Goal: Find specific page/section: Find specific page/section

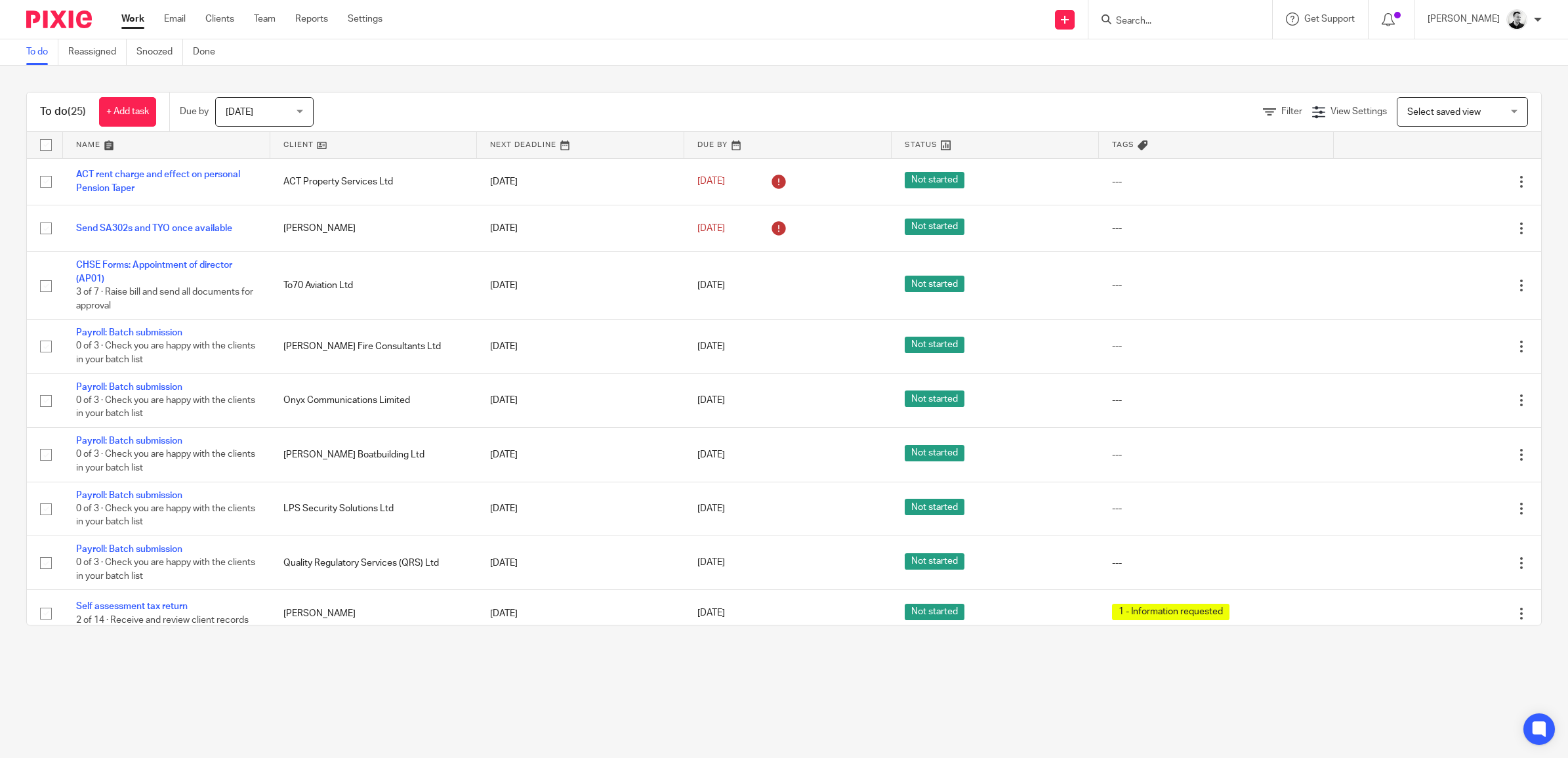
click at [1143, 11] on form at bounding box center [1184, 19] width 140 height 16
click at [1148, 20] on input "Search" at bounding box center [1173, 21] width 118 height 12
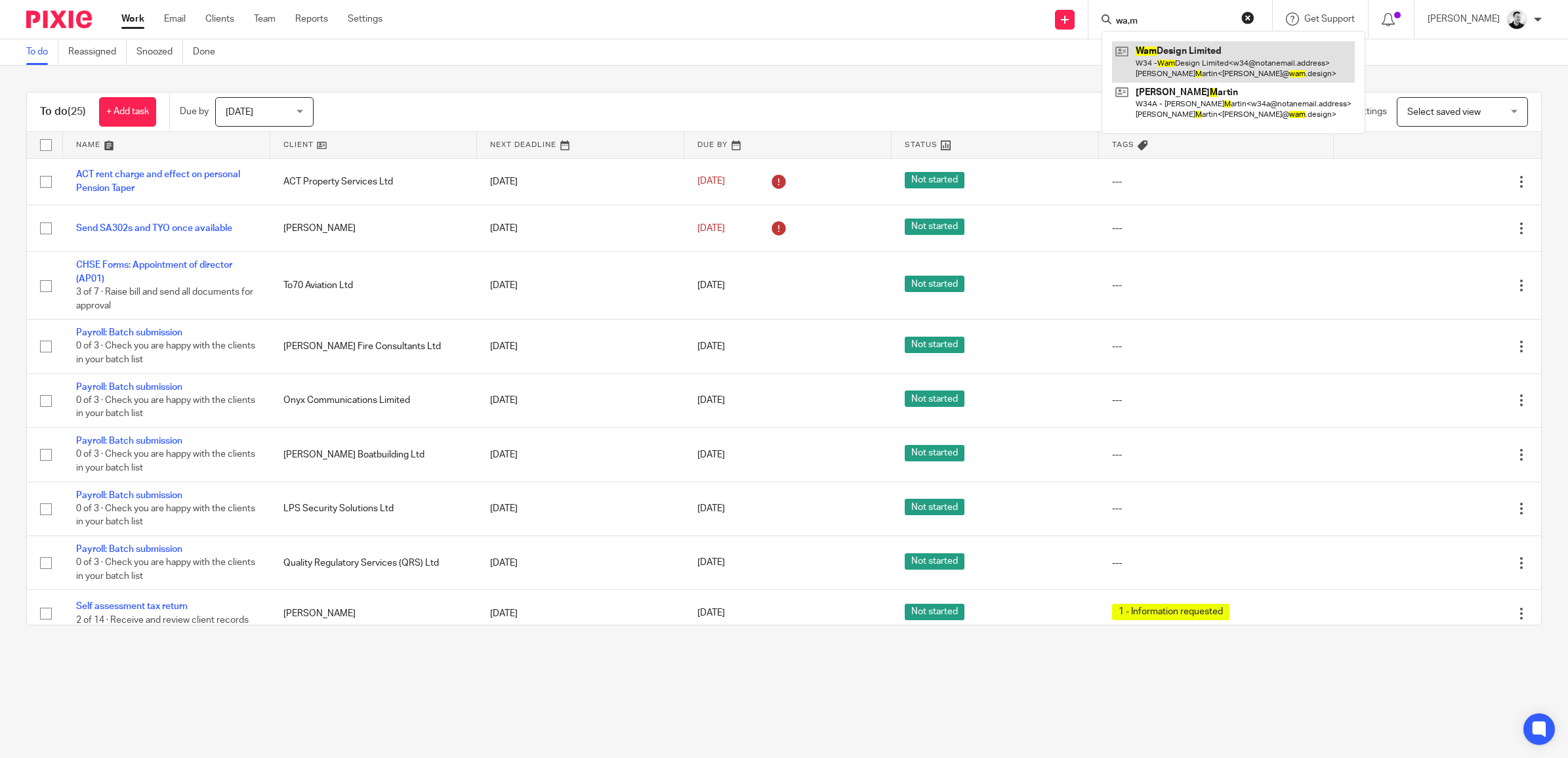
type input "wa,m"
click at [1197, 60] on link at bounding box center [1232, 61] width 243 height 40
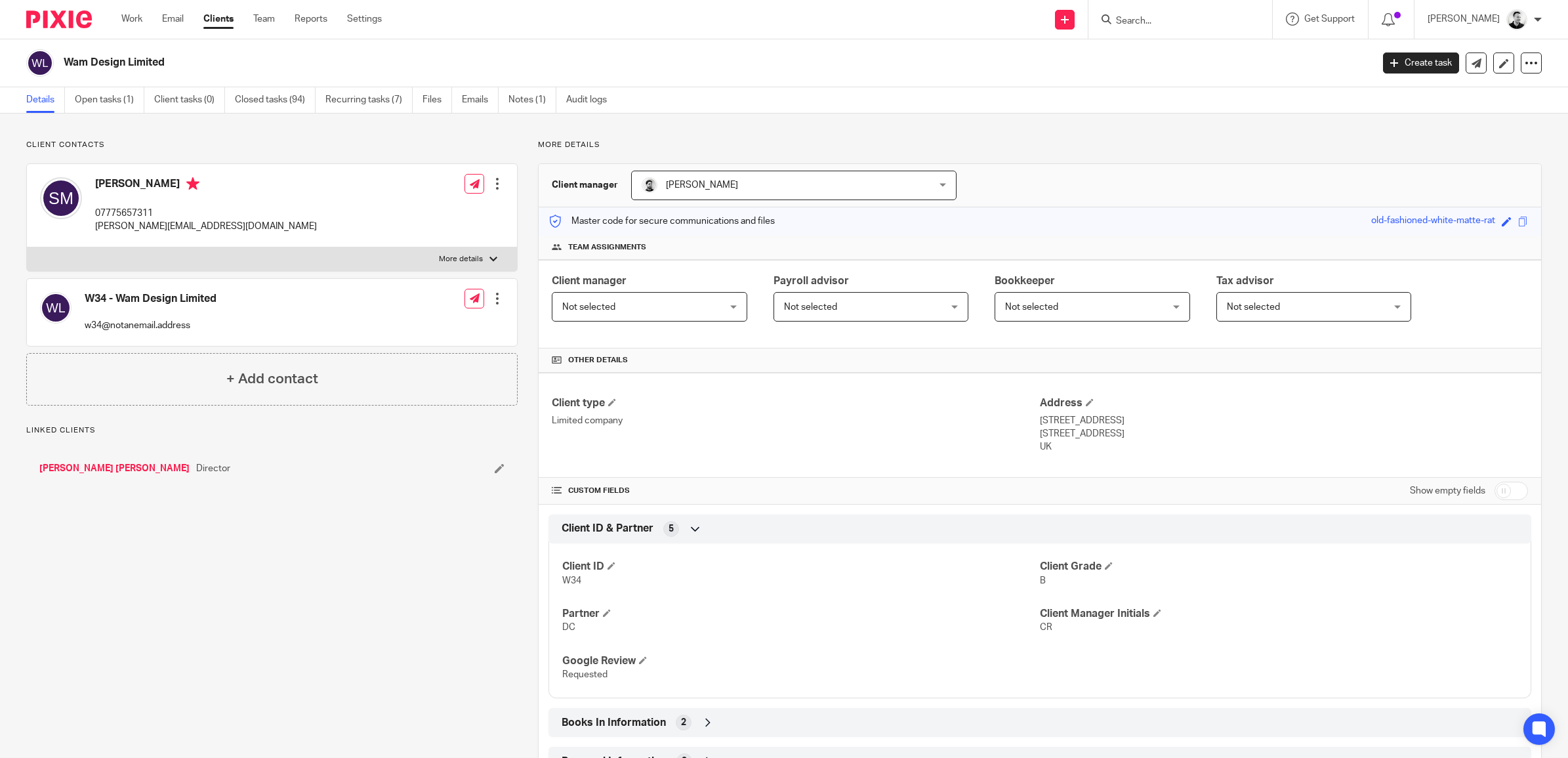
drag, startPoint x: 67, startPoint y: 60, endPoint x: 192, endPoint y: 64, distance: 125.1
click at [192, 64] on h2 "Wam Design Limited" at bounding box center [584, 62] width 1040 height 13
copy h2 "Wam Design Limited"
drag, startPoint x: 1074, startPoint y: 435, endPoint x: 1107, endPoint y: 438, distance: 33.1
click at [1107, 438] on p "London, SE22 9HB" at bounding box center [1283, 433] width 488 height 13
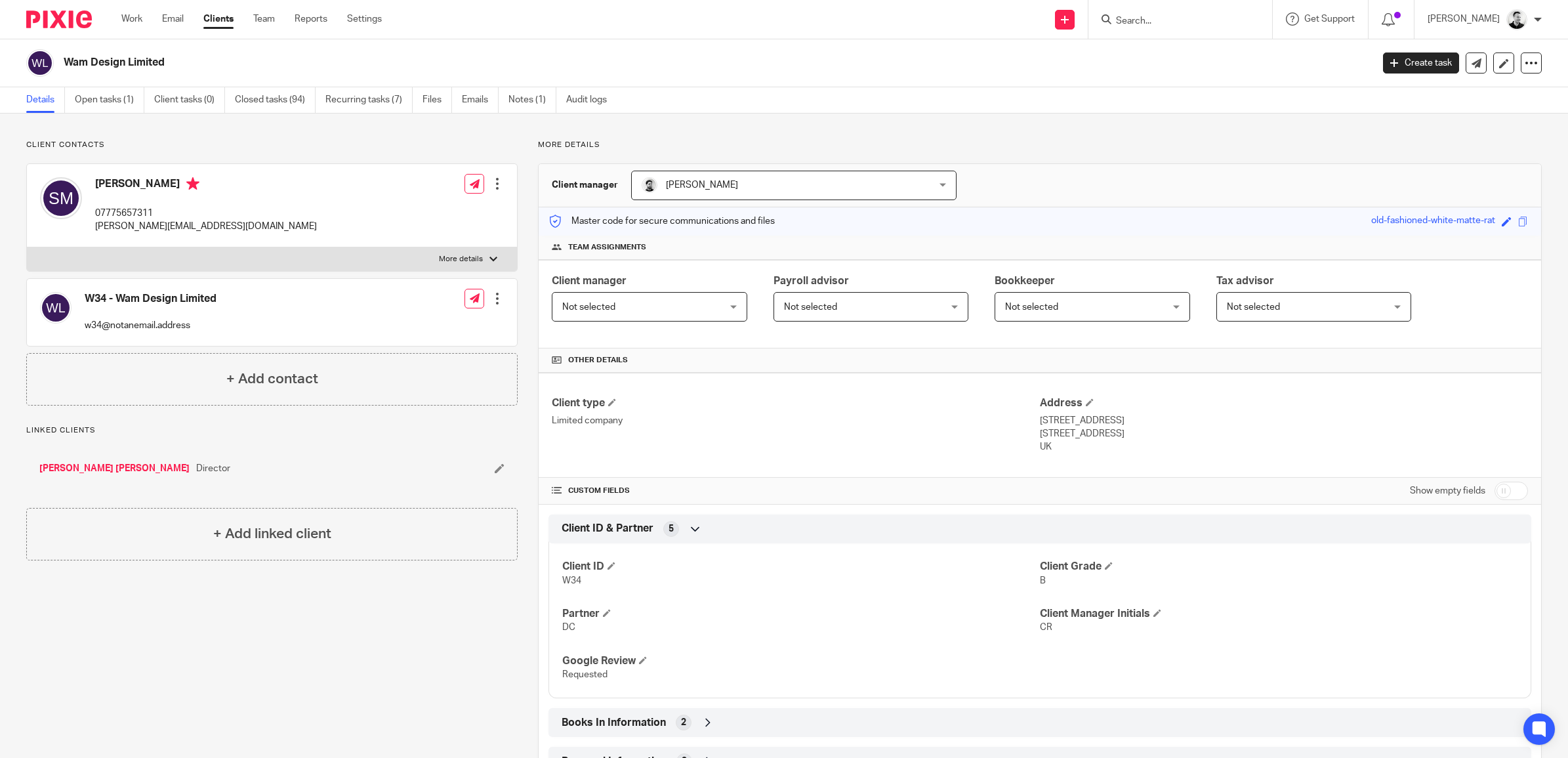
copy p "SE22 9HB"
click at [84, 474] on link "[PERSON_NAME] [PERSON_NAME]" at bounding box center [115, 468] width 150 height 13
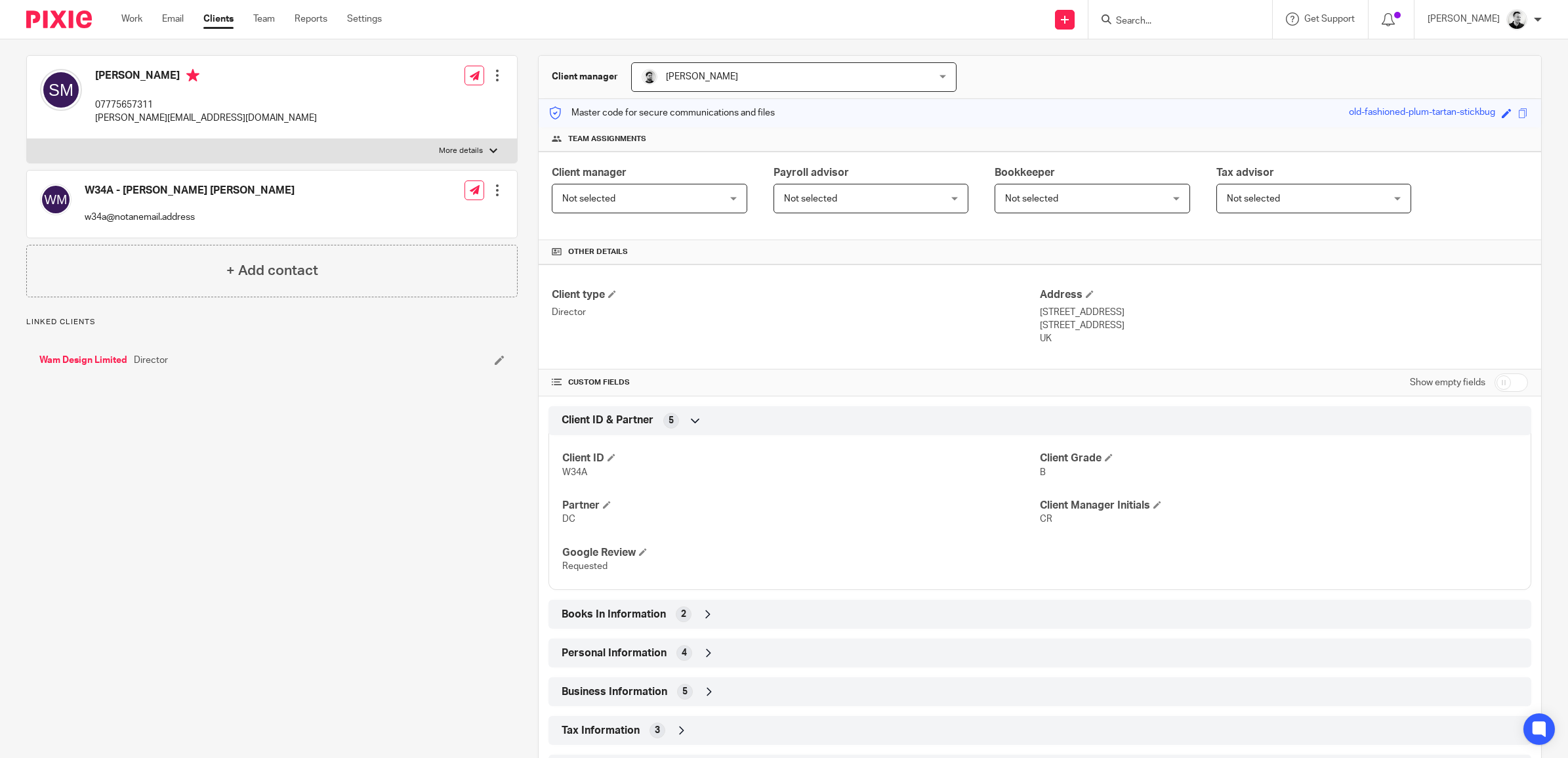
scroll to position [164, 0]
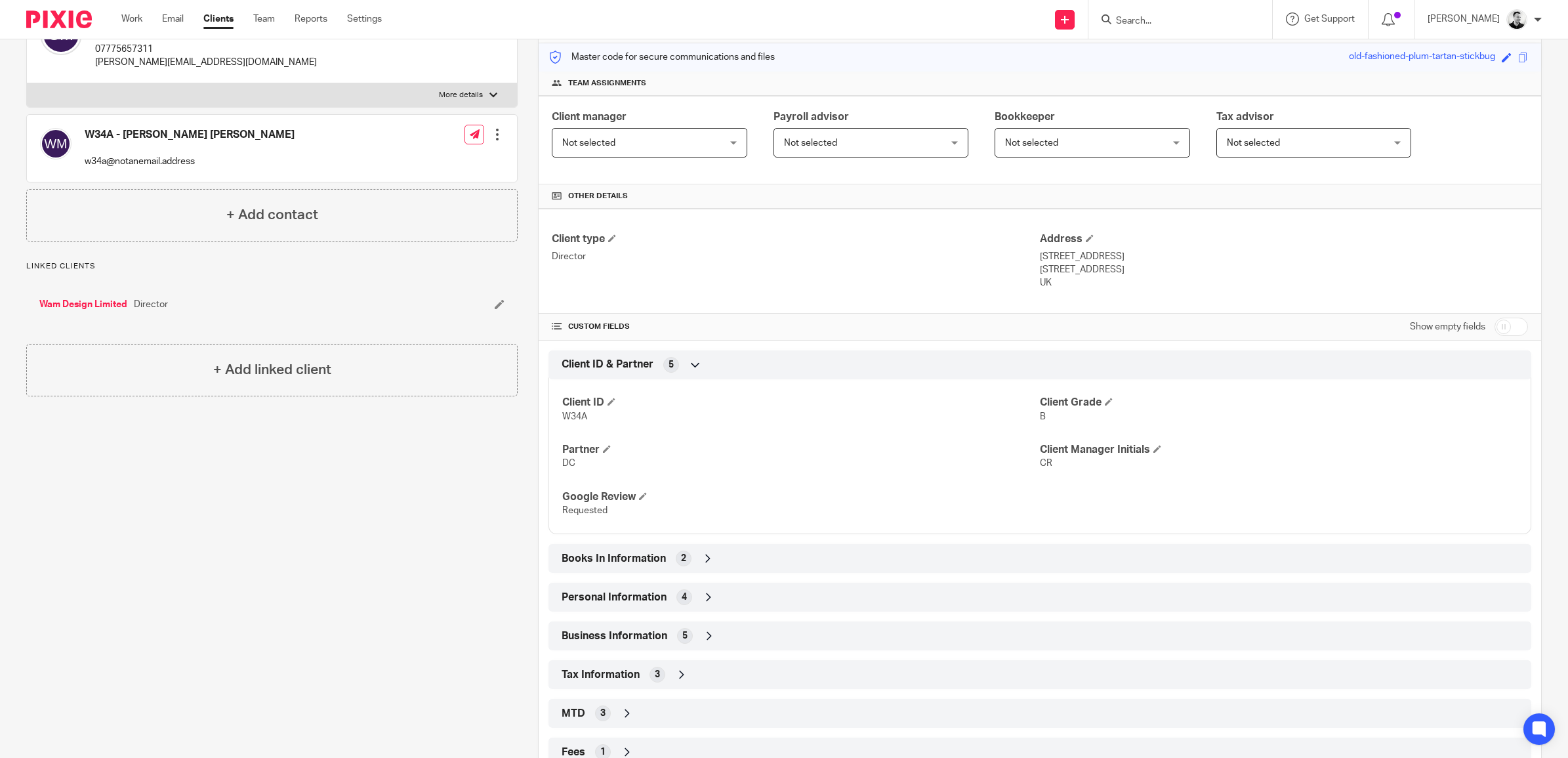
click at [709, 603] on icon at bounding box center [708, 597] width 13 height 13
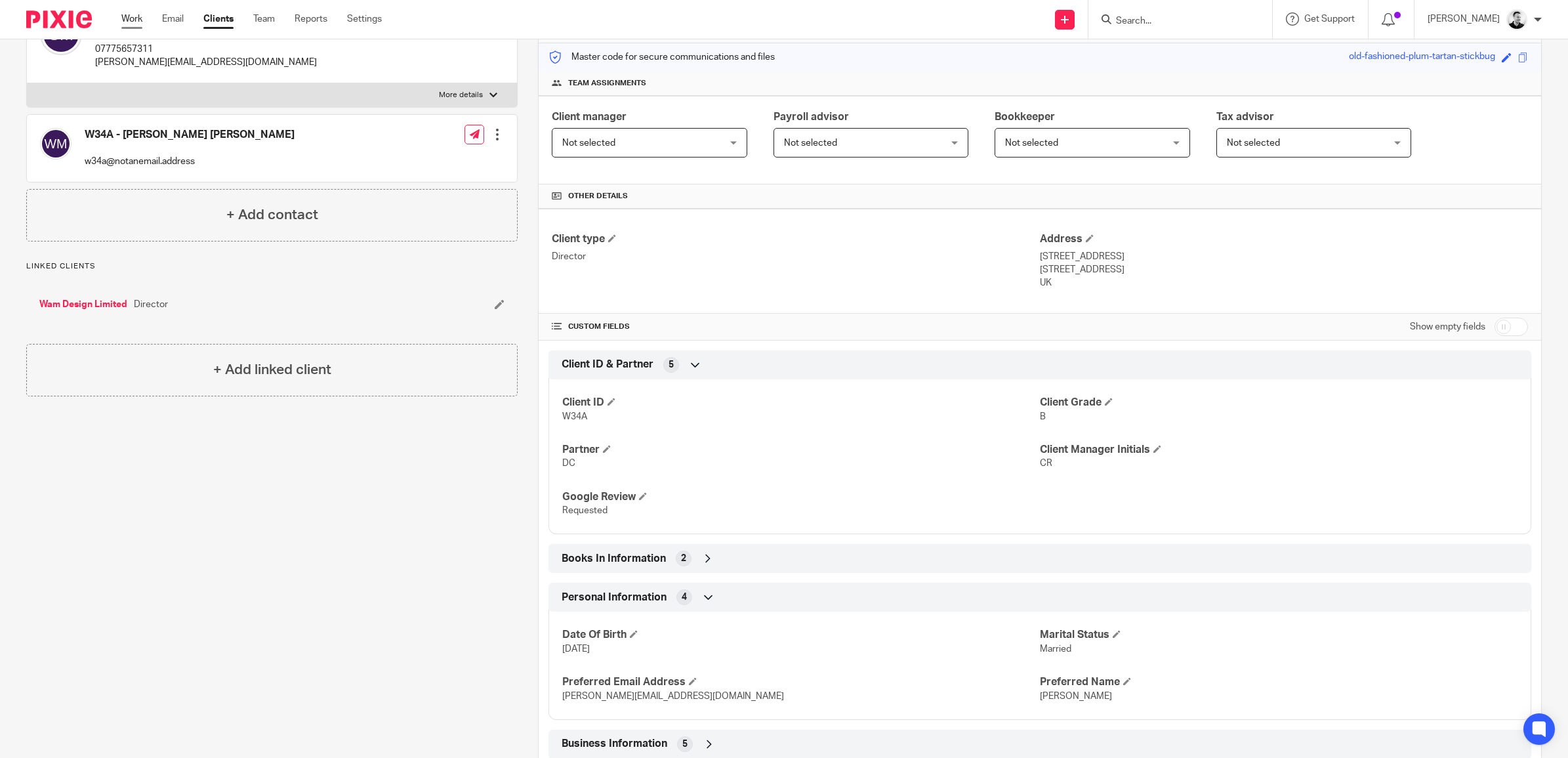
click at [122, 19] on link "Work" at bounding box center [132, 19] width 21 height 13
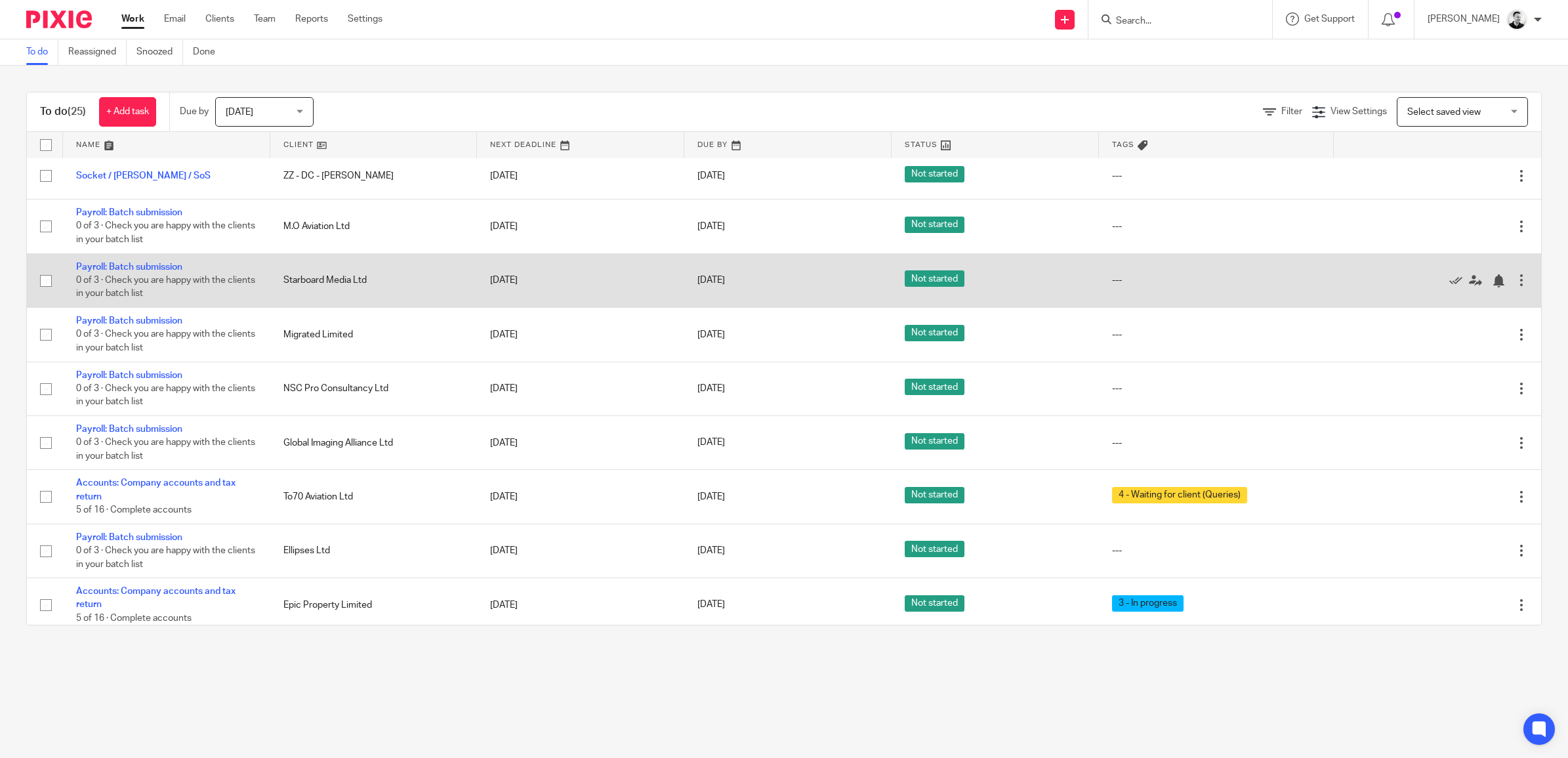
scroll to position [873, 0]
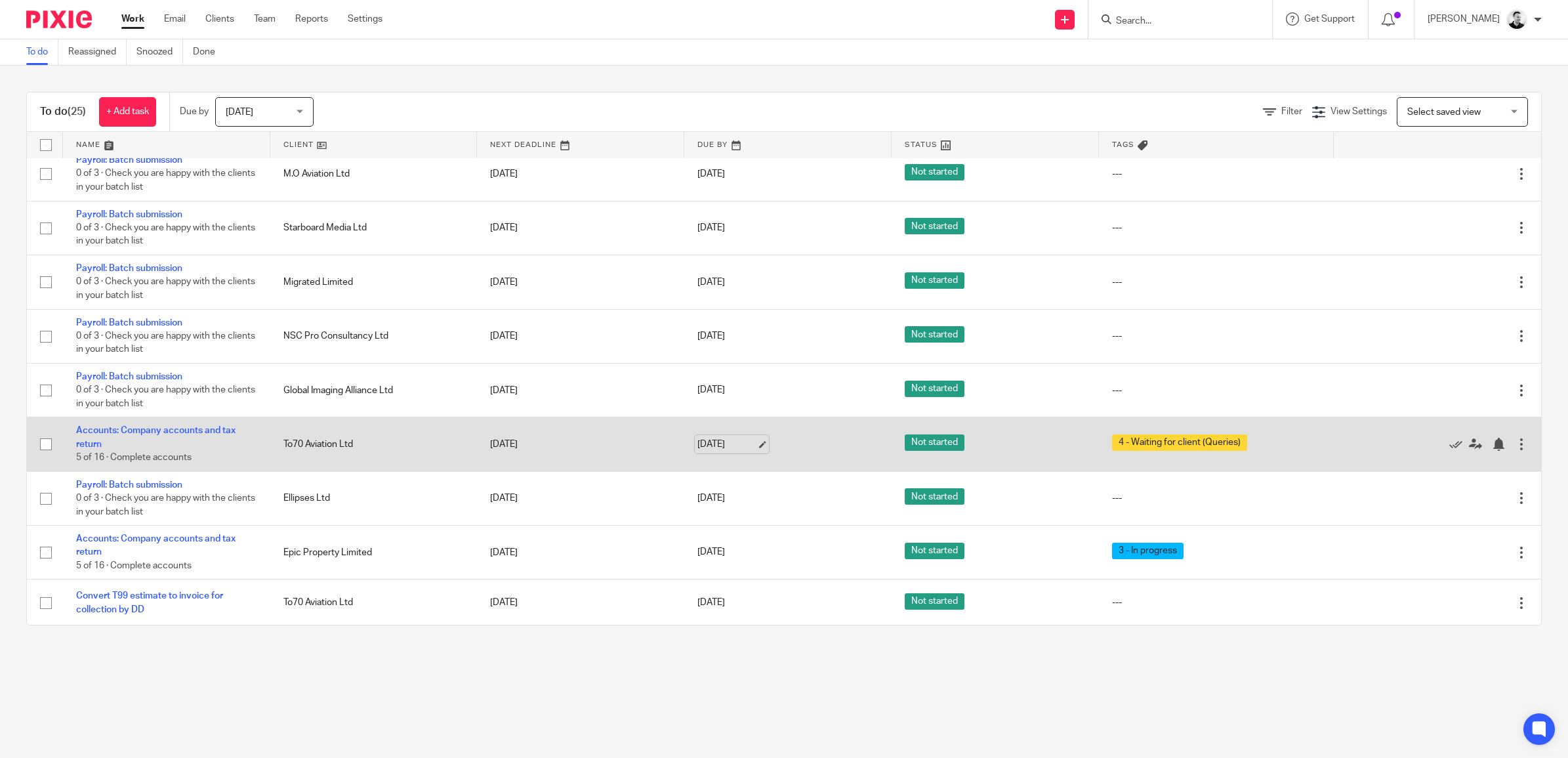
click at [707, 438] on link "25 Sep 2025" at bounding box center [727, 444] width 59 height 13
